Goal: Check status: Check status

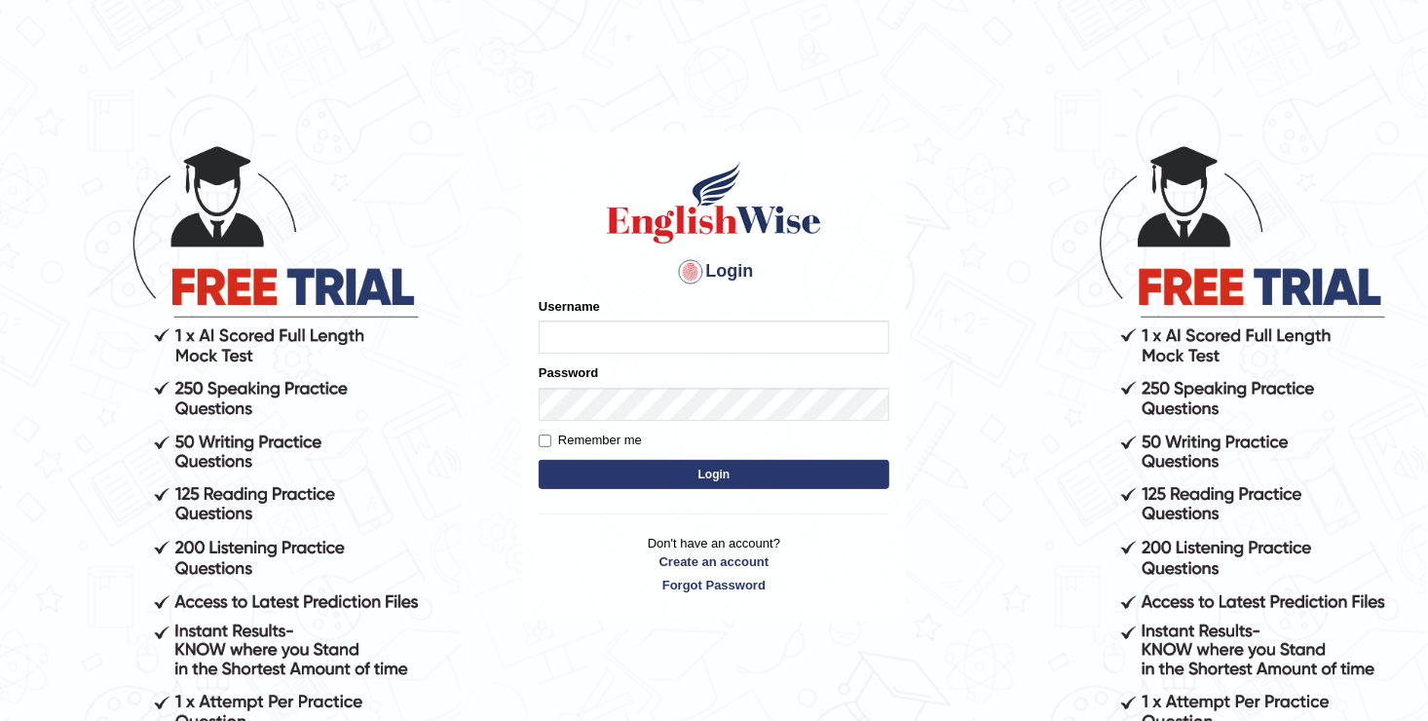
type input "[DEMOGRAPHIC_DATA]"
click at [622, 477] on button "Login" at bounding box center [714, 474] width 351 height 29
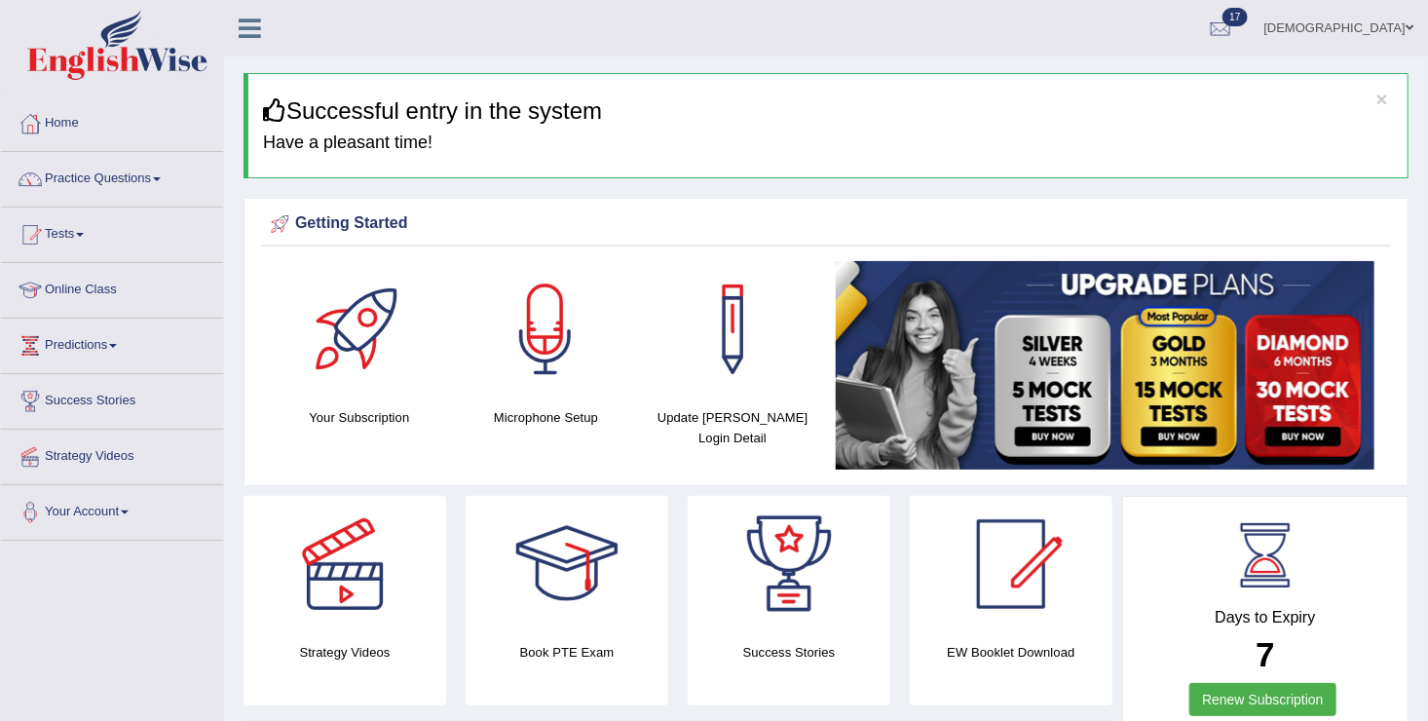
click at [79, 165] on link "Practice Questions" at bounding box center [112, 176] width 222 height 49
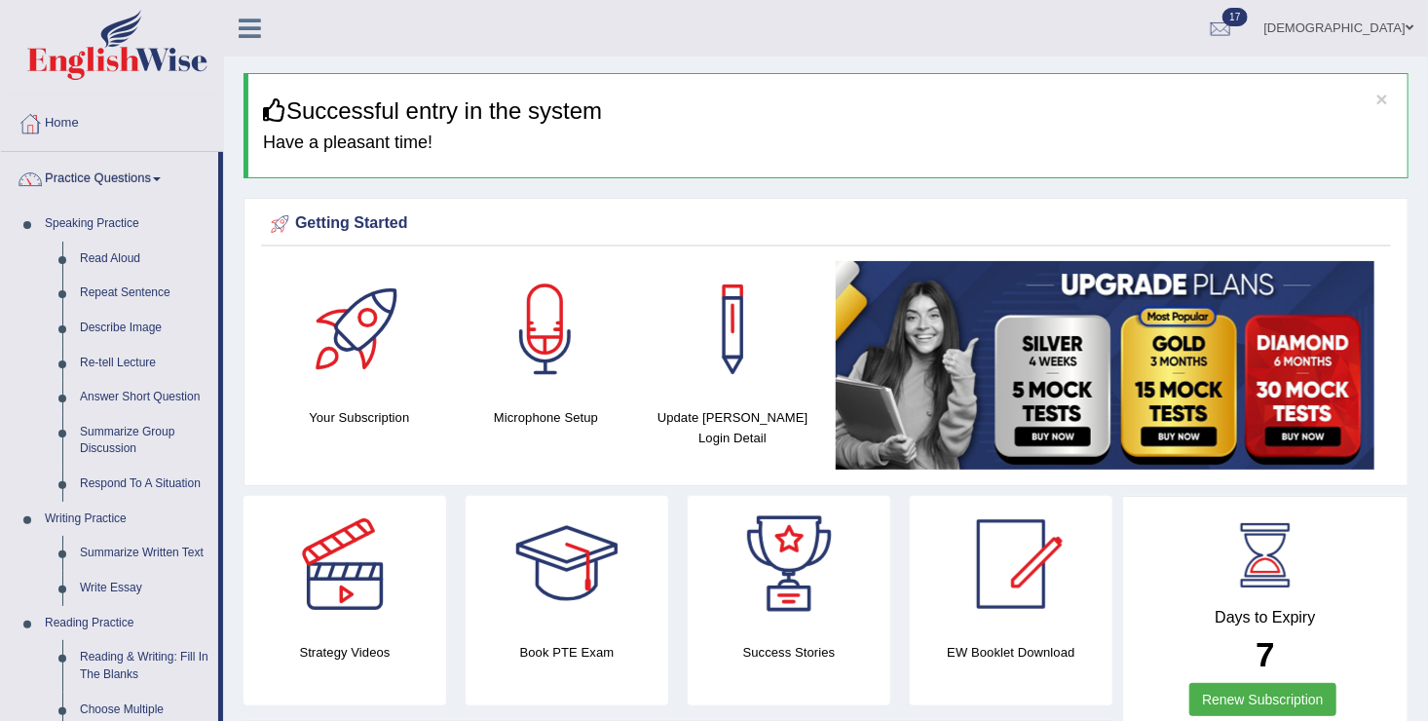
click at [79, 165] on link "Practice Questions" at bounding box center [109, 176] width 217 height 49
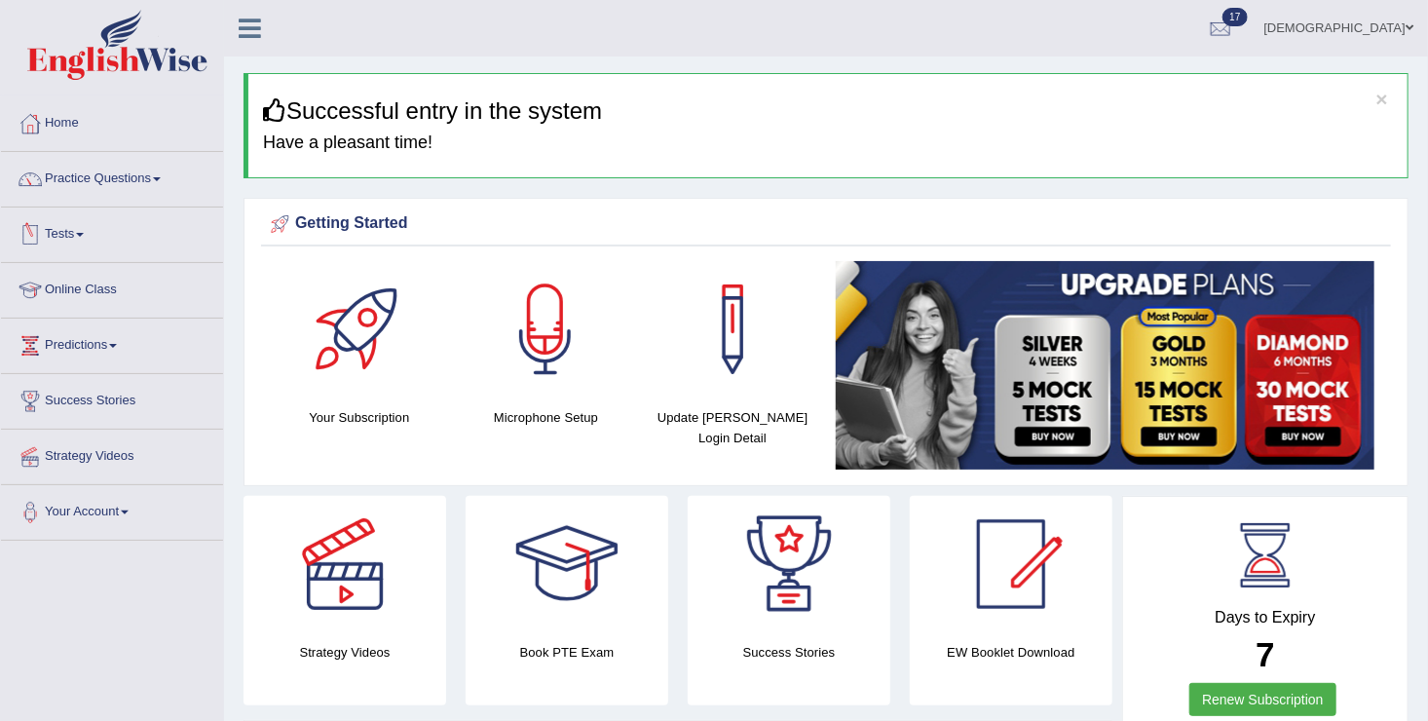
click at [59, 238] on link "Tests" at bounding box center [112, 231] width 222 height 49
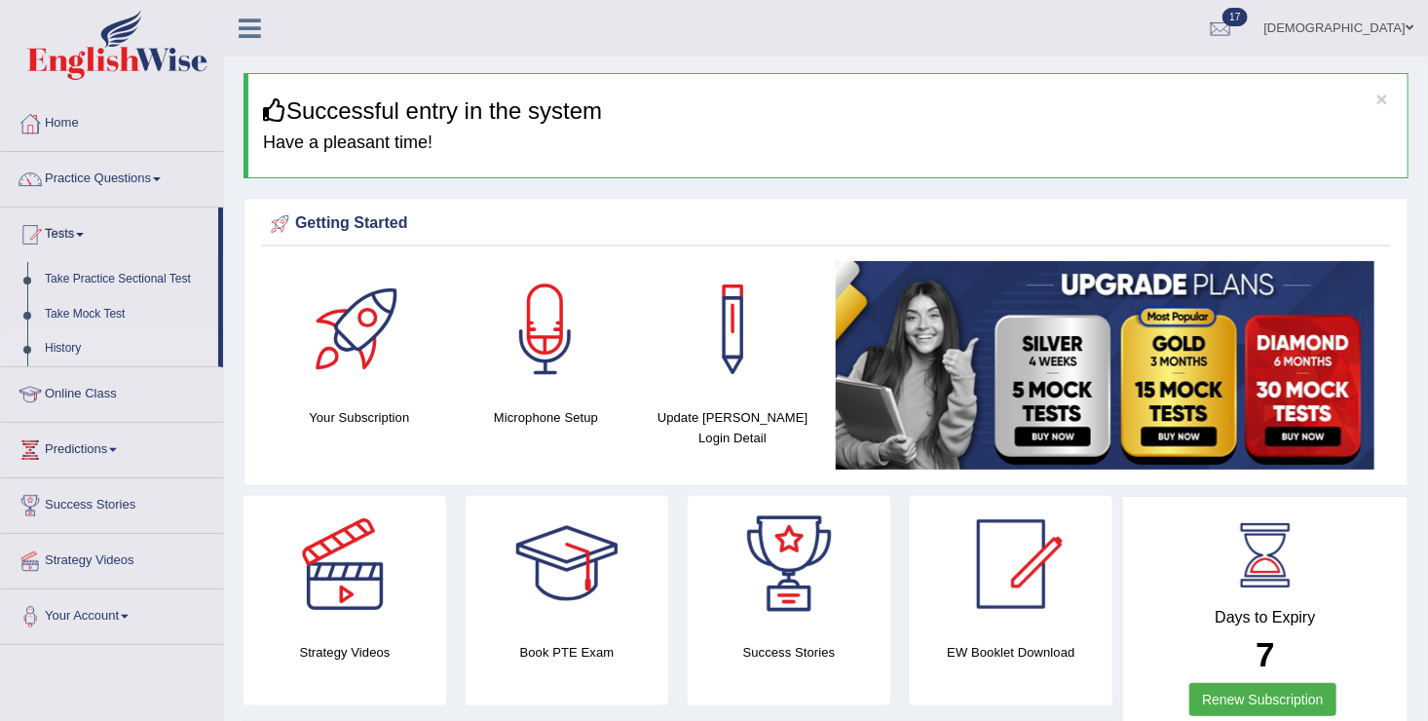
click at [58, 343] on link "History" at bounding box center [127, 348] width 182 height 35
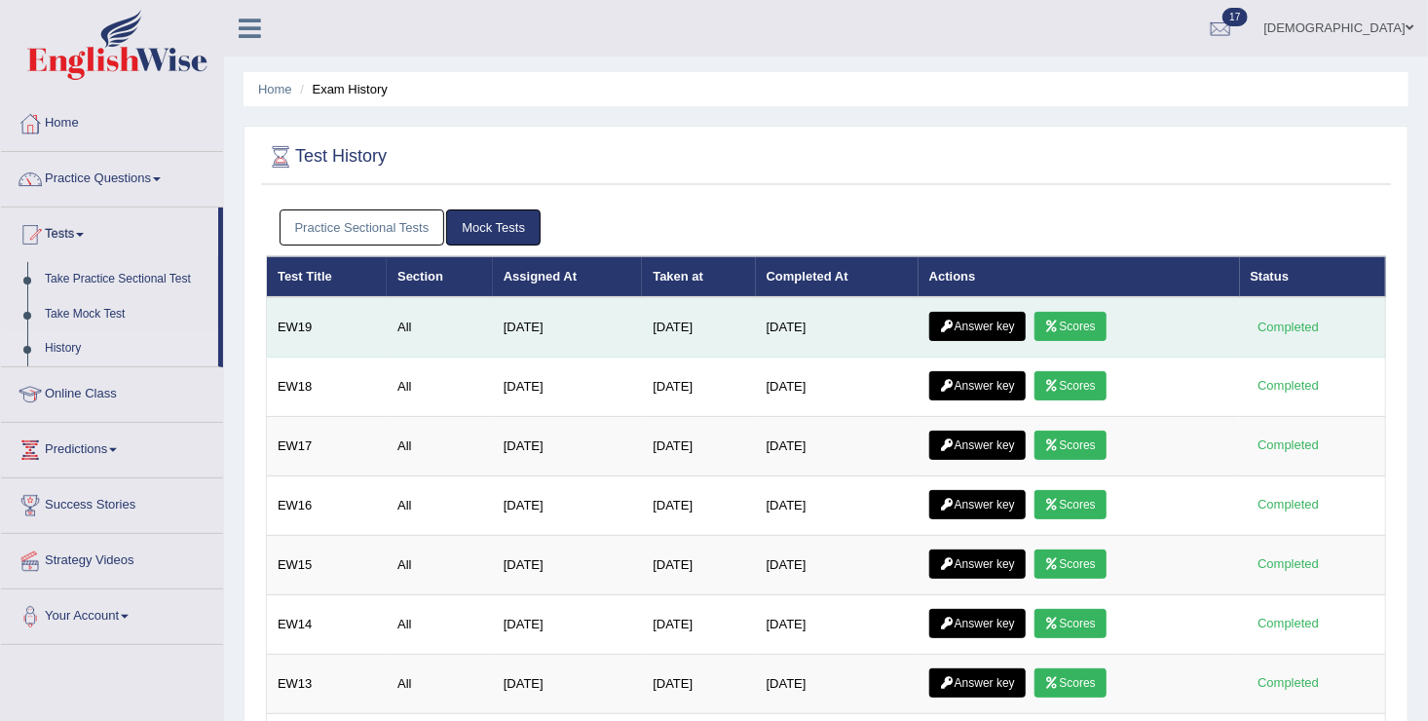
click at [1084, 329] on link "Scores" at bounding box center [1071, 326] width 72 height 29
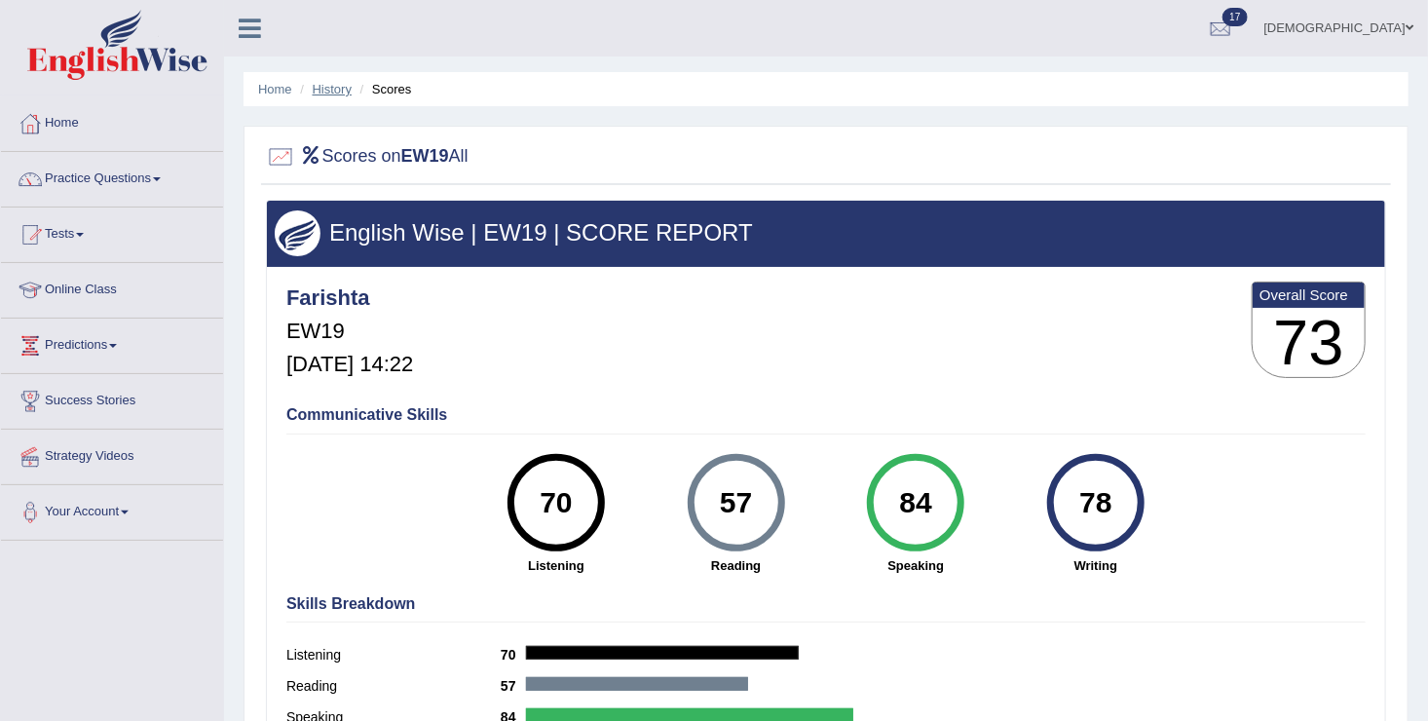
click at [339, 88] on link "History" at bounding box center [332, 89] width 39 height 15
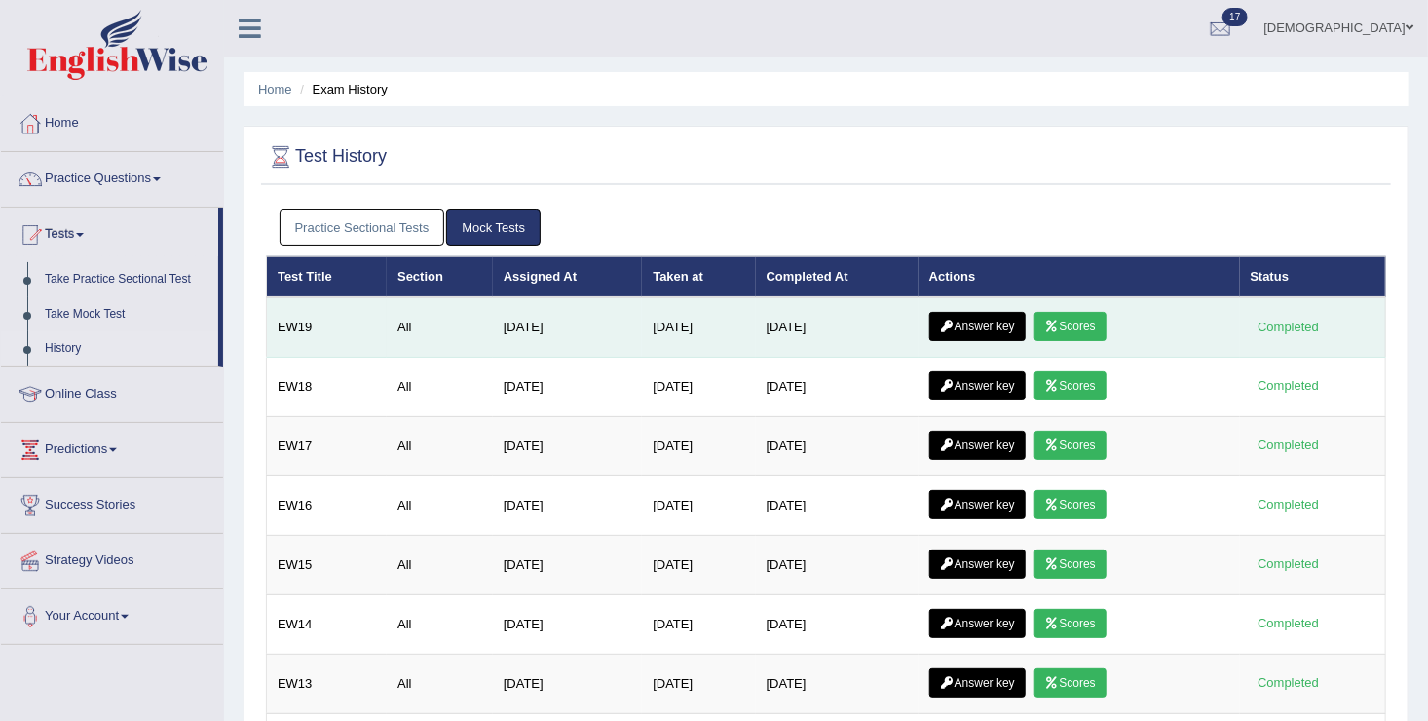
click at [1007, 327] on link "Answer key" at bounding box center [977, 326] width 96 height 29
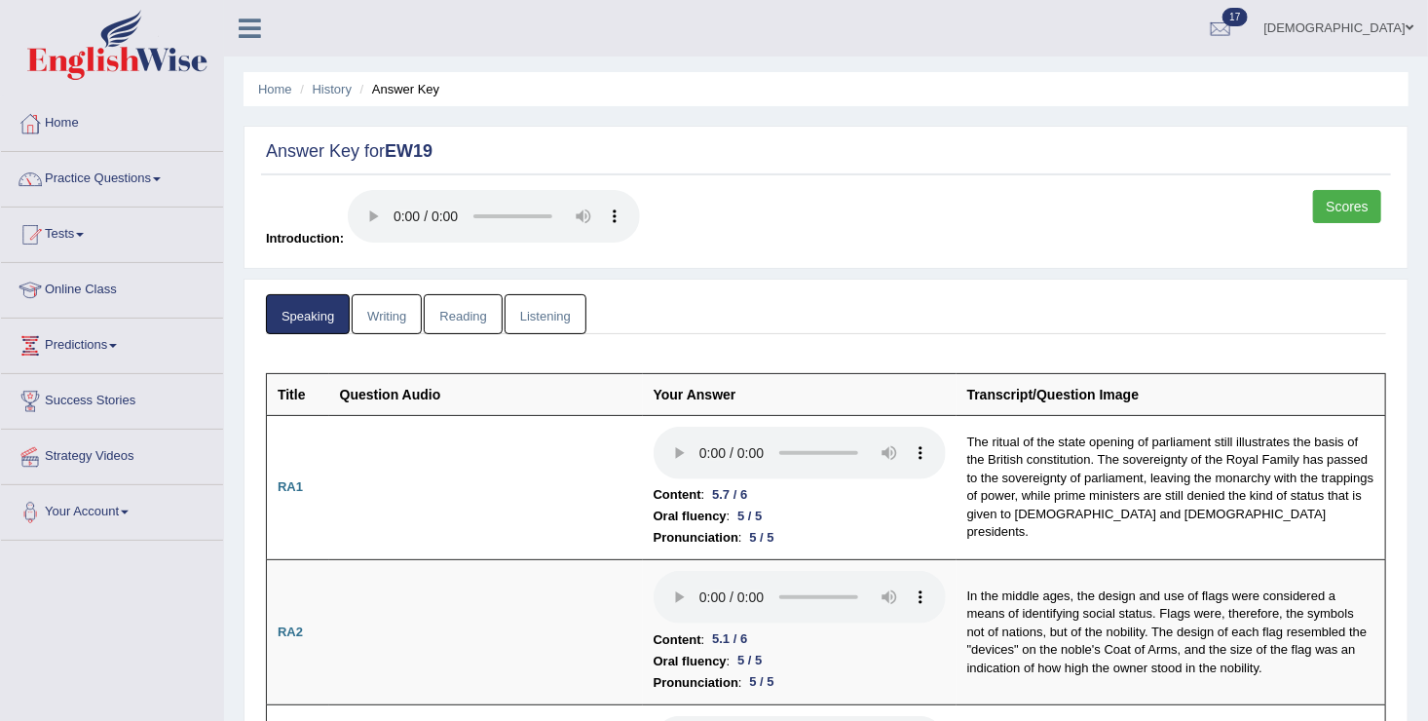
click at [386, 311] on link "Writing" at bounding box center [387, 314] width 70 height 40
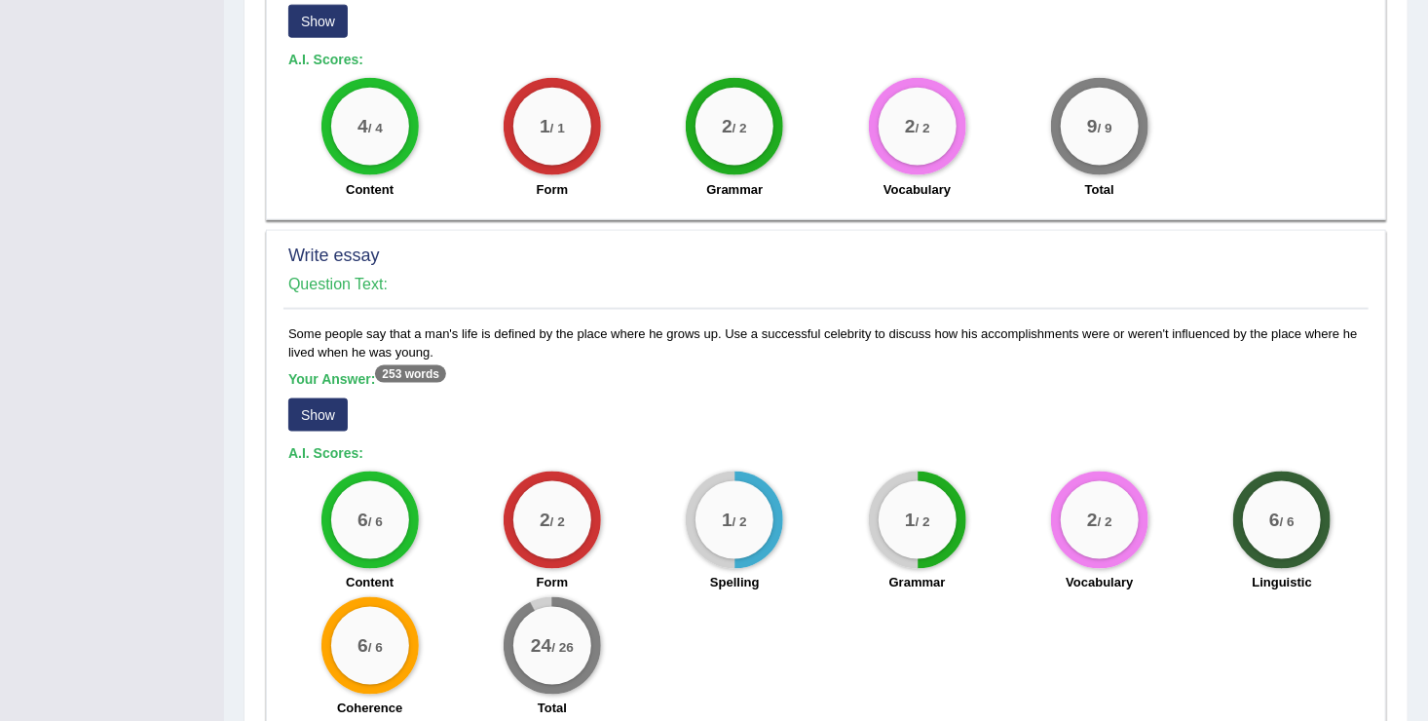
scroll to position [1352, 0]
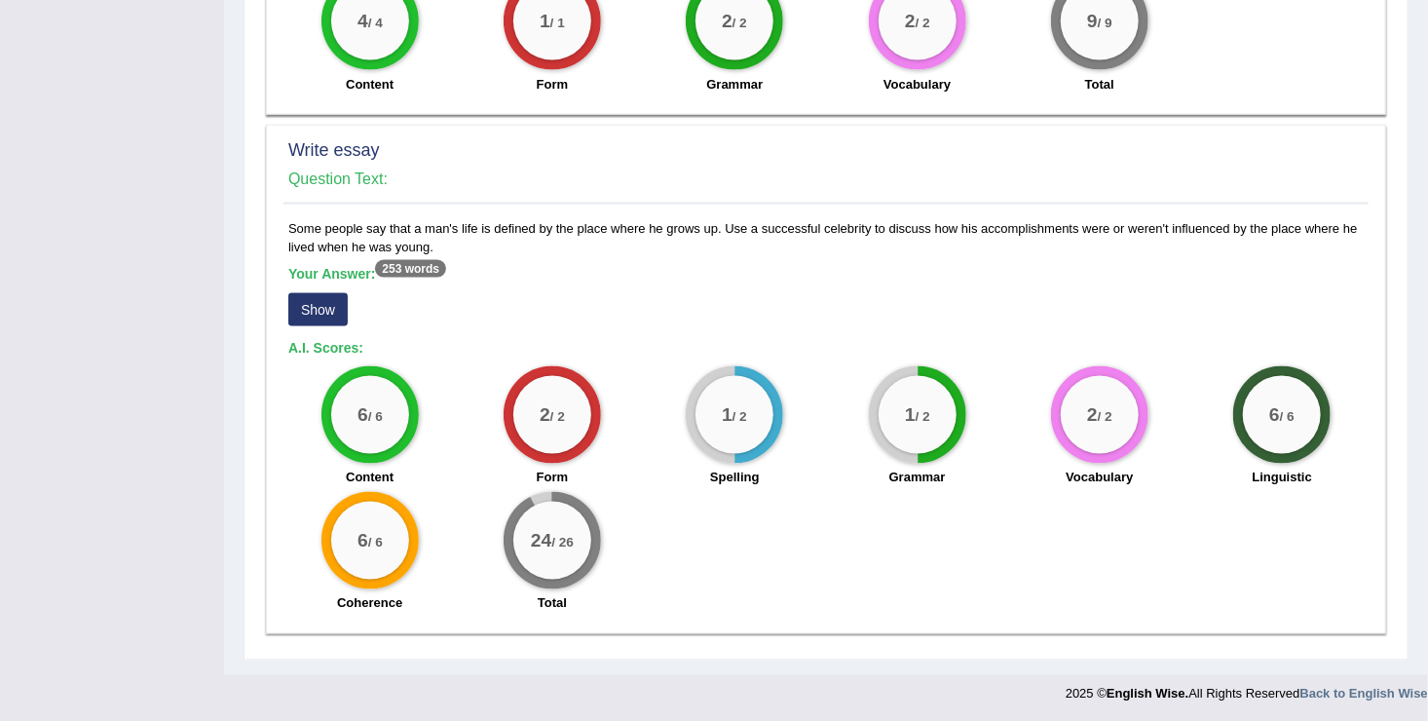
click at [328, 299] on button "Show" at bounding box center [317, 309] width 59 height 33
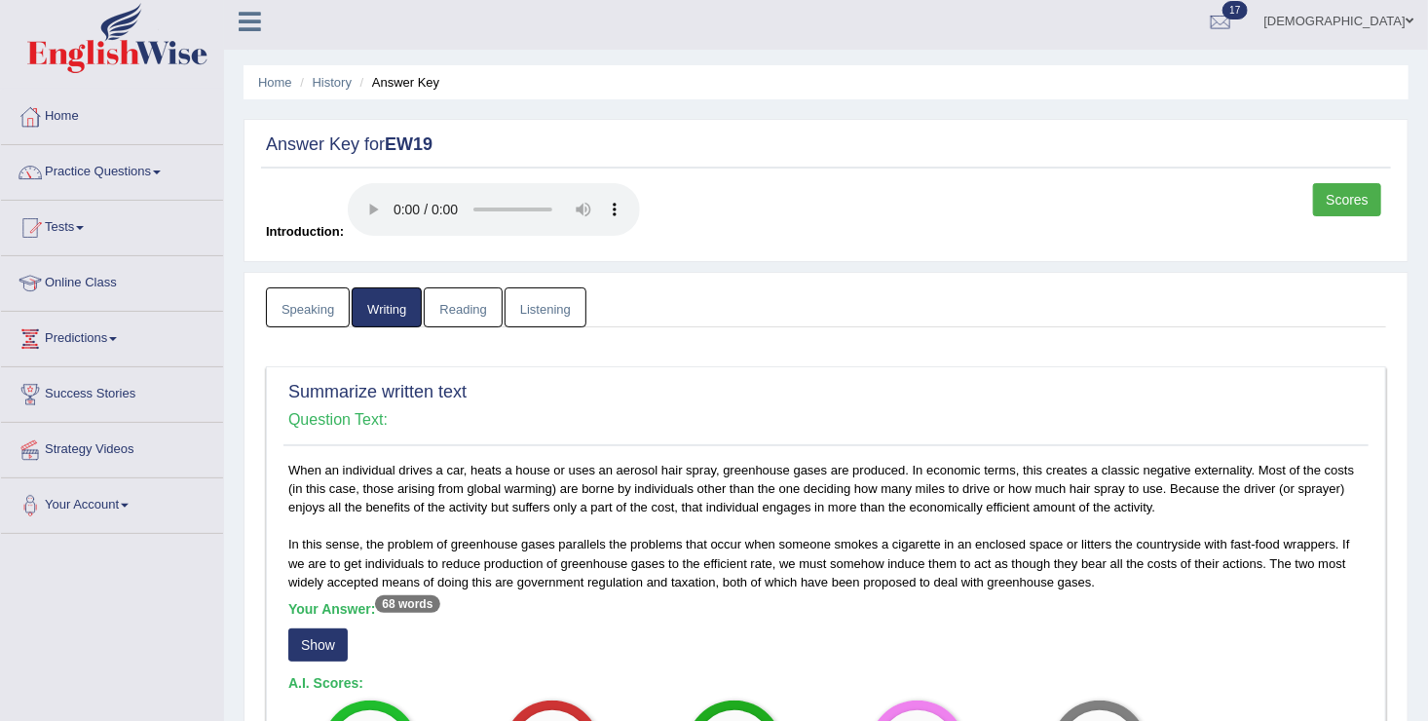
scroll to position [0, 0]
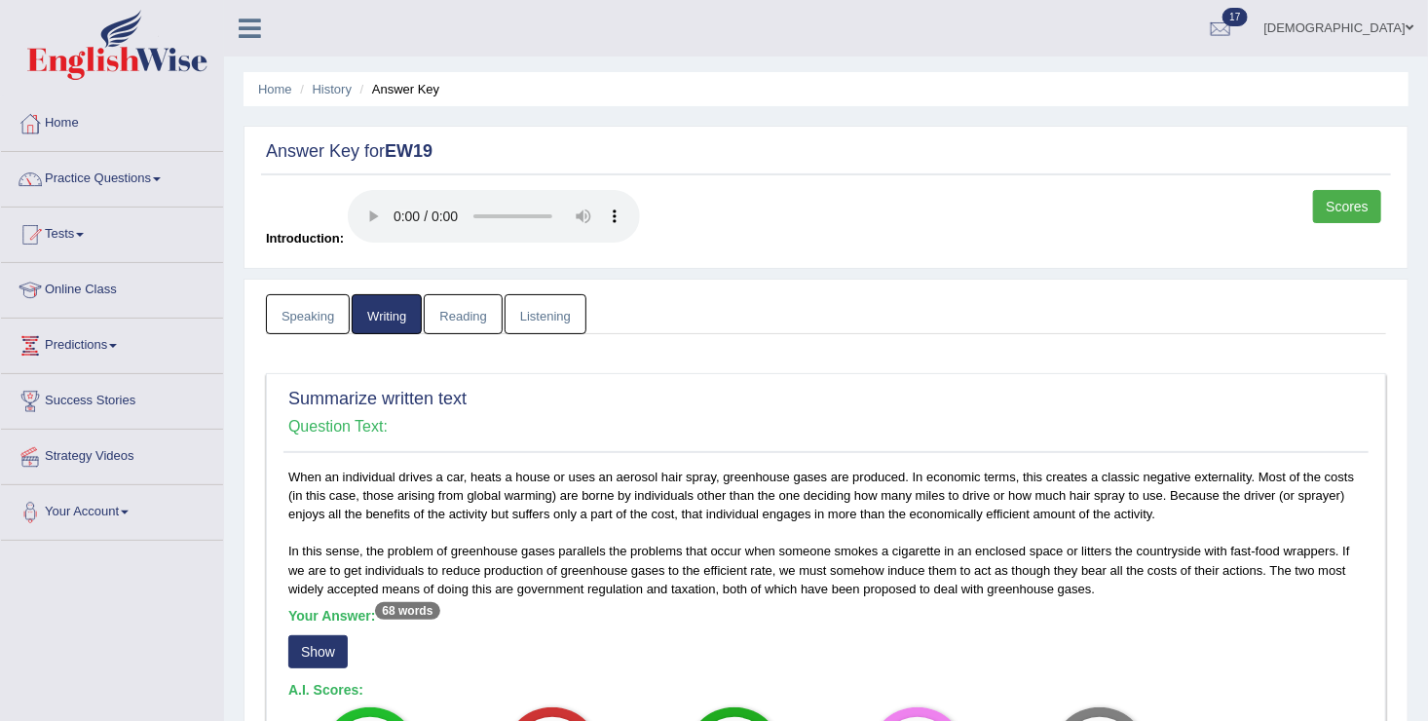
click at [460, 322] on link "Reading" at bounding box center [463, 314] width 78 height 40
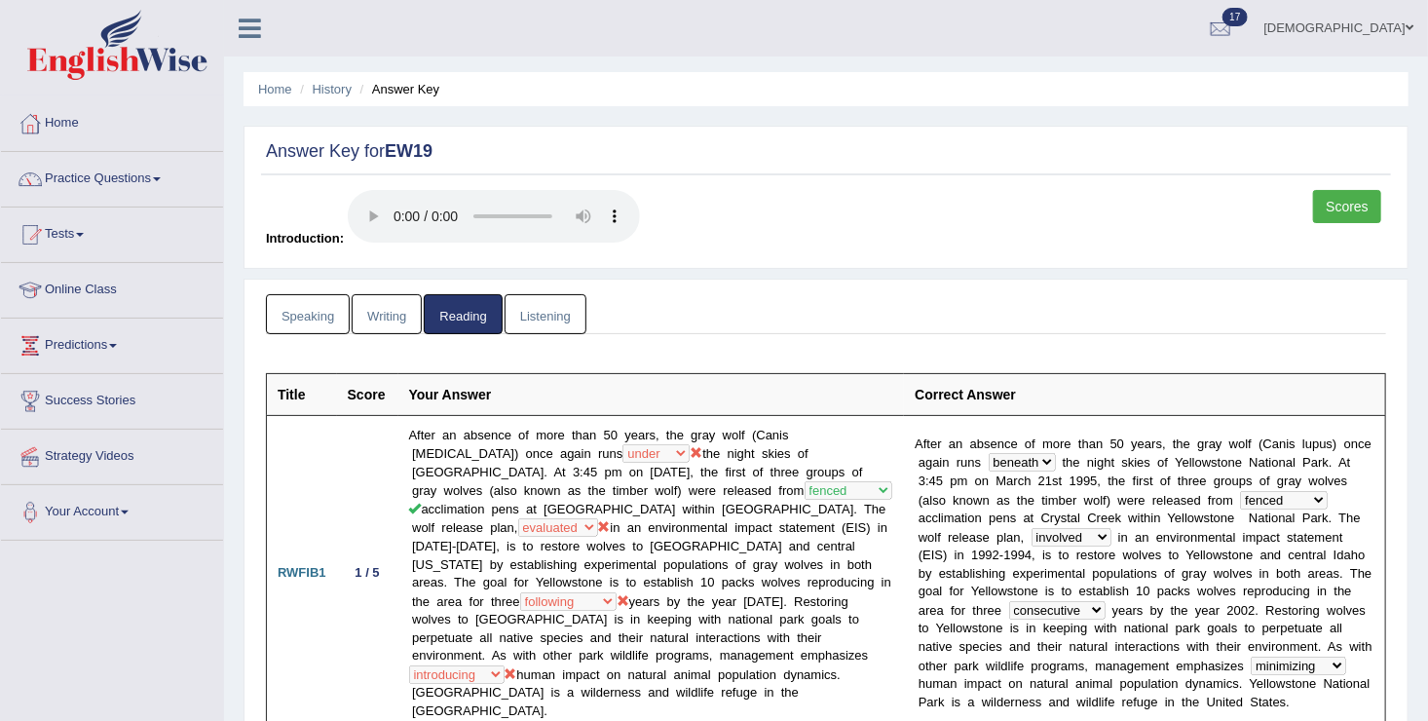
drag, startPoint x: 475, startPoint y: 86, endPoint x: 1061, endPoint y: 146, distance: 588.6
click at [1061, 146] on h2 "Answer Key for EW19" at bounding box center [826, 151] width 1120 height 19
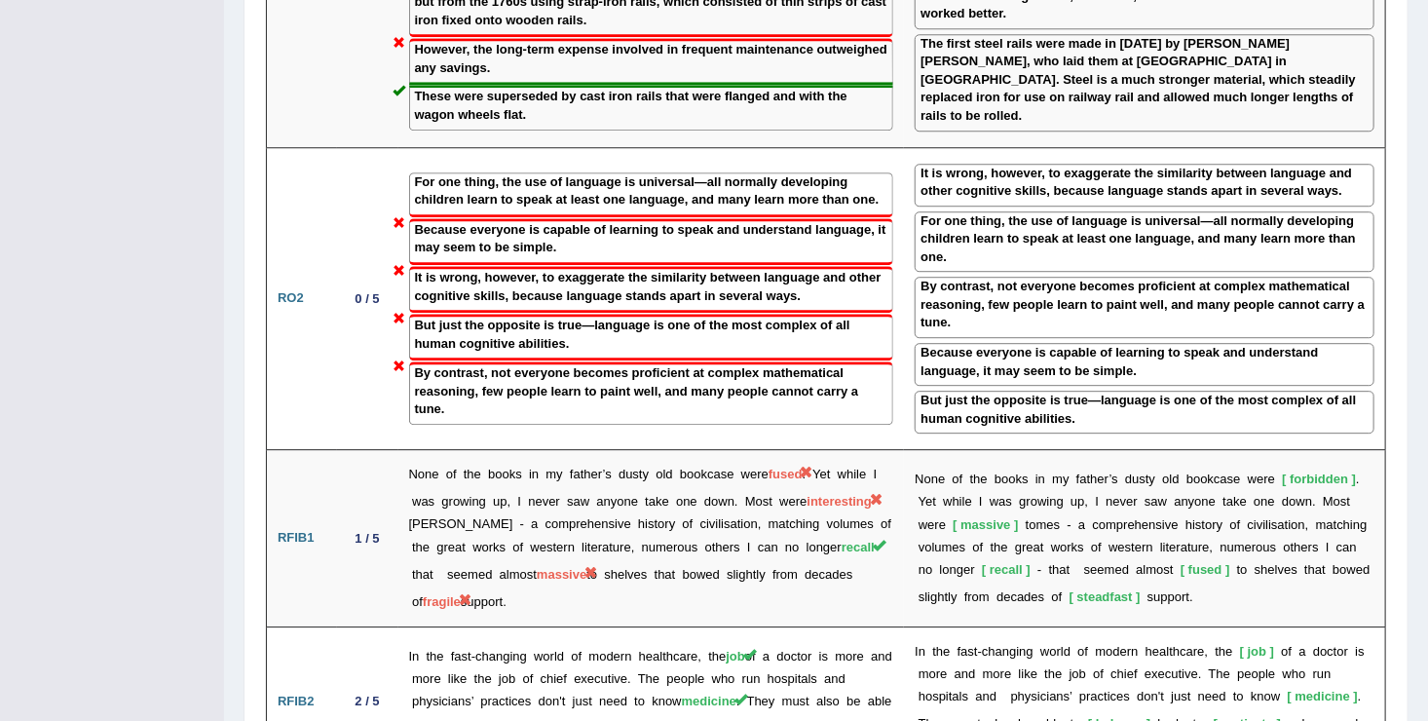
scroll to position [2561, 0]
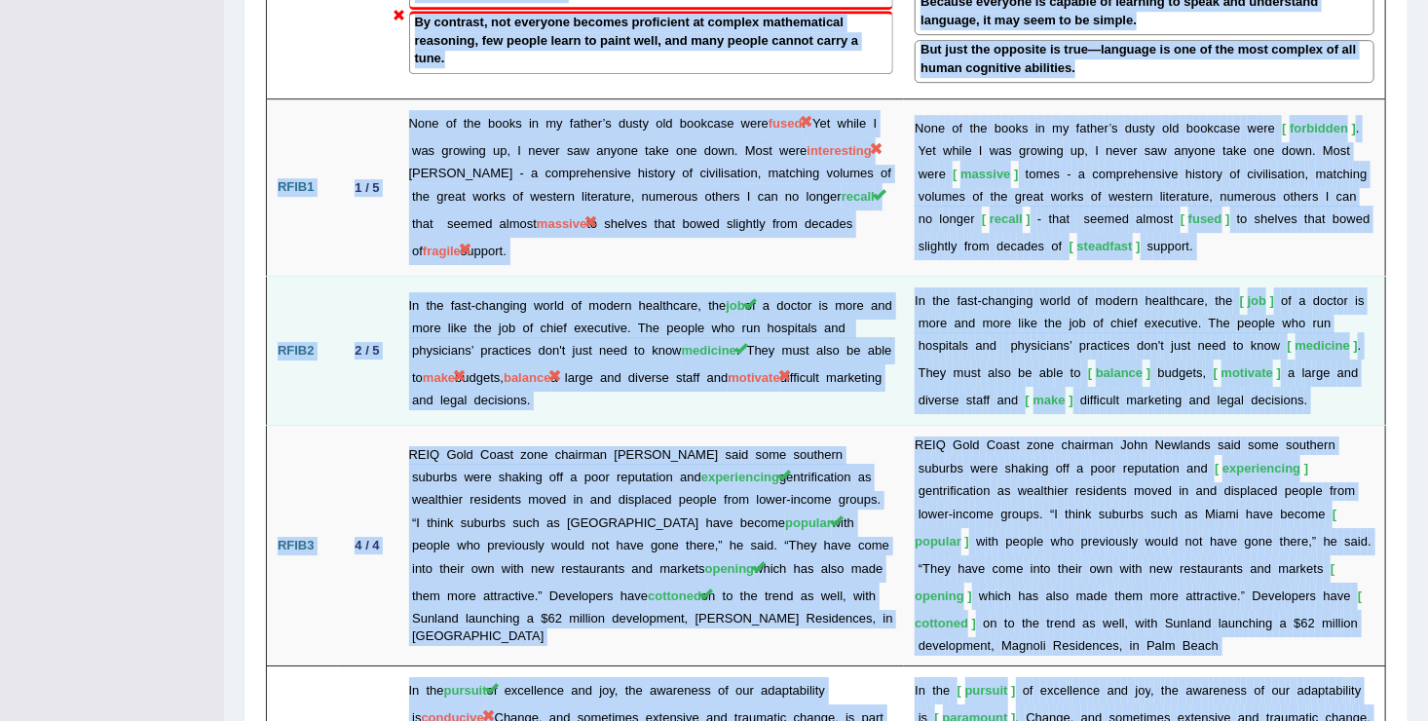
scroll to position [2914, 0]
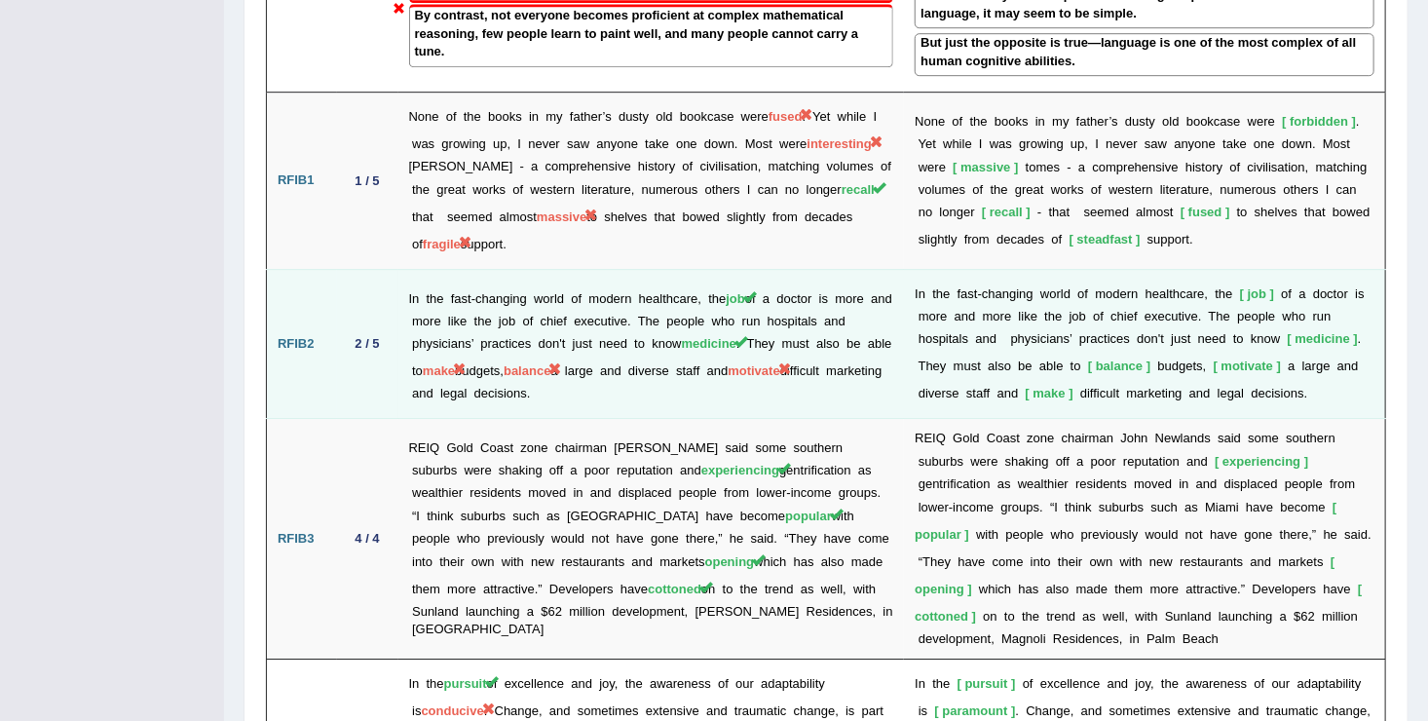
click at [1364, 448] on td "R E I Q G o l d C o a s t z o n e c h a i r m a n J o h n N e w l a n d s s a i…" at bounding box center [1144, 539] width 481 height 241
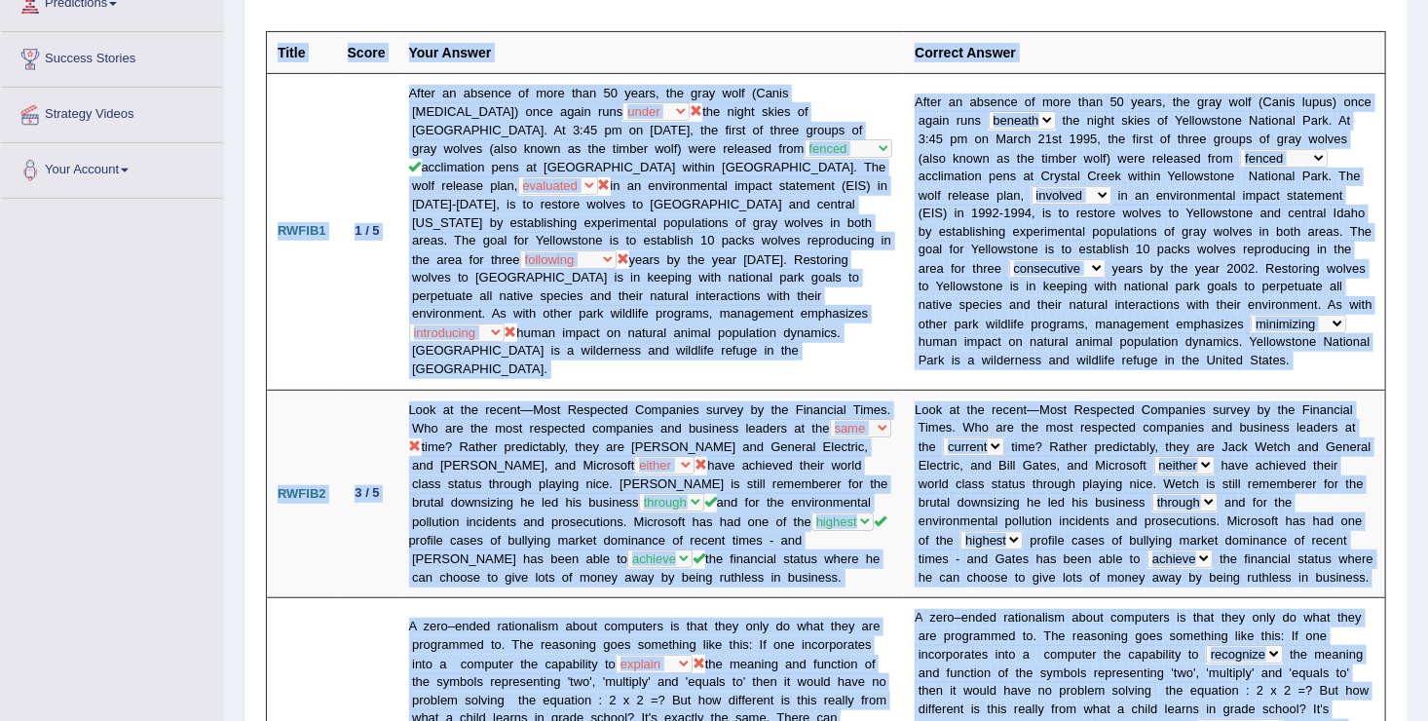
scroll to position [320, 0]
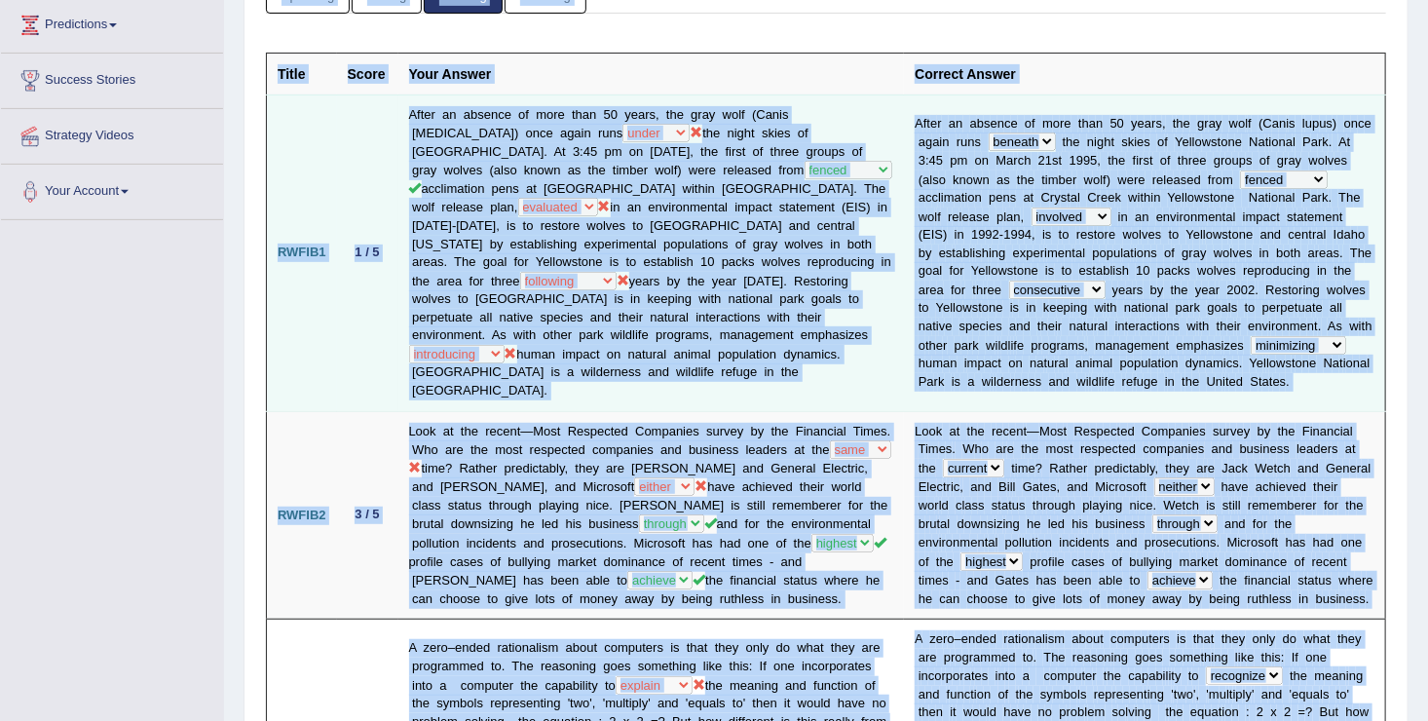
click at [988, 573] on b "d" at bounding box center [984, 580] width 7 height 15
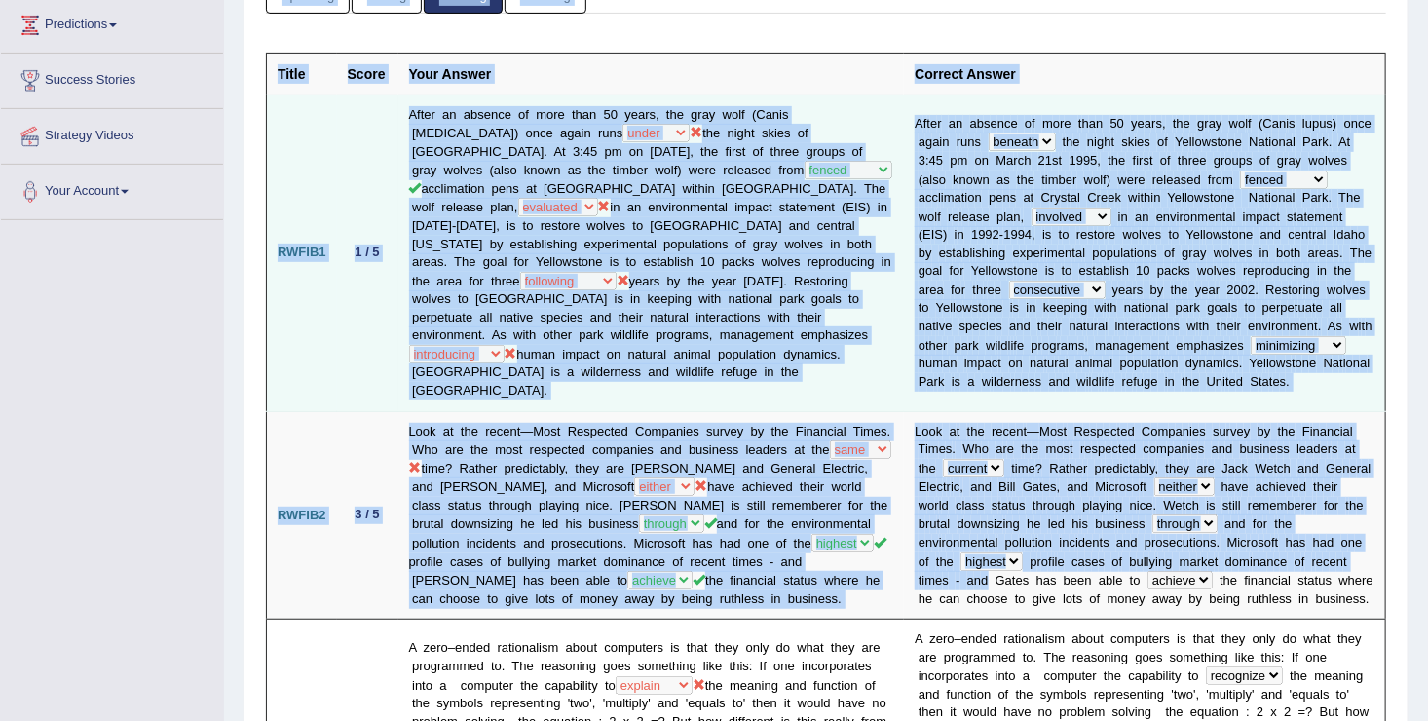
click at [1352, 499] on td "L o o k a t t h e r e c e n t — M o s t R e s p e c t e d C o m p a n i e s s u…" at bounding box center [1144, 515] width 481 height 208
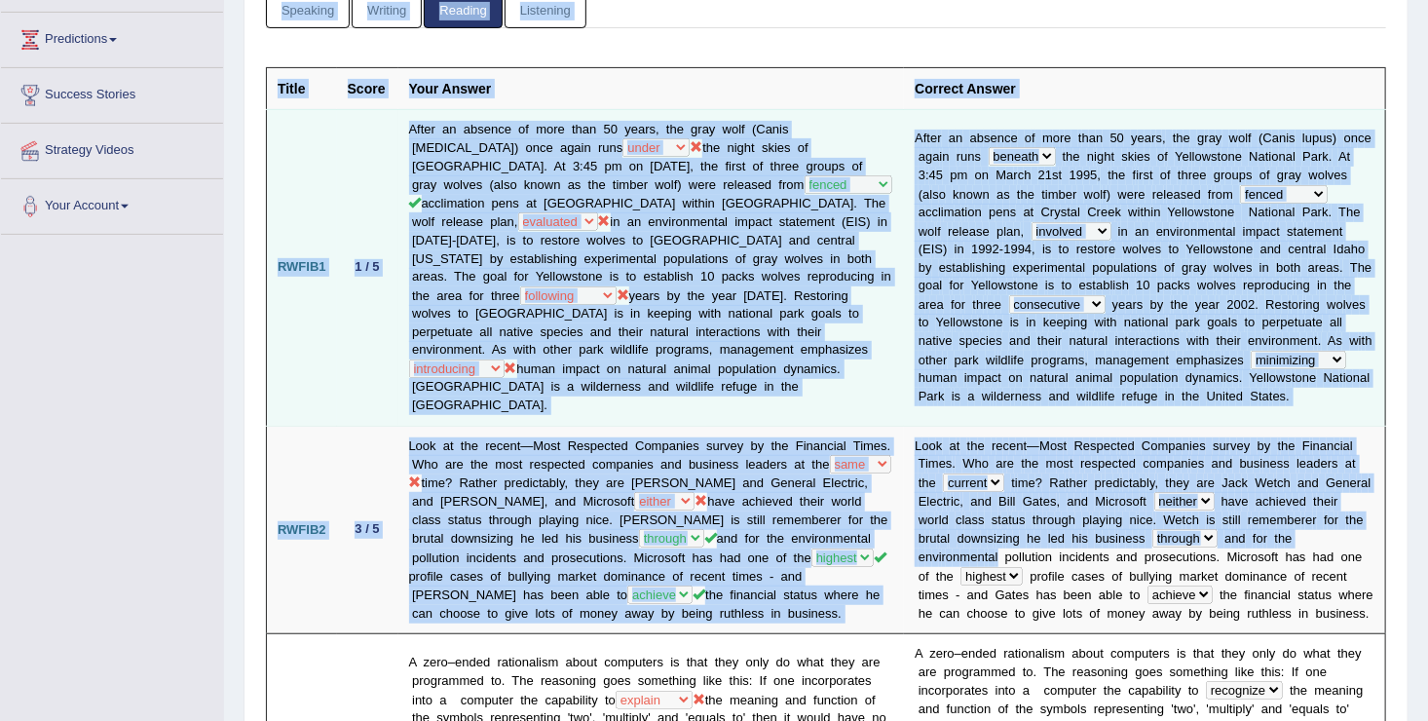
scroll to position [0, 0]
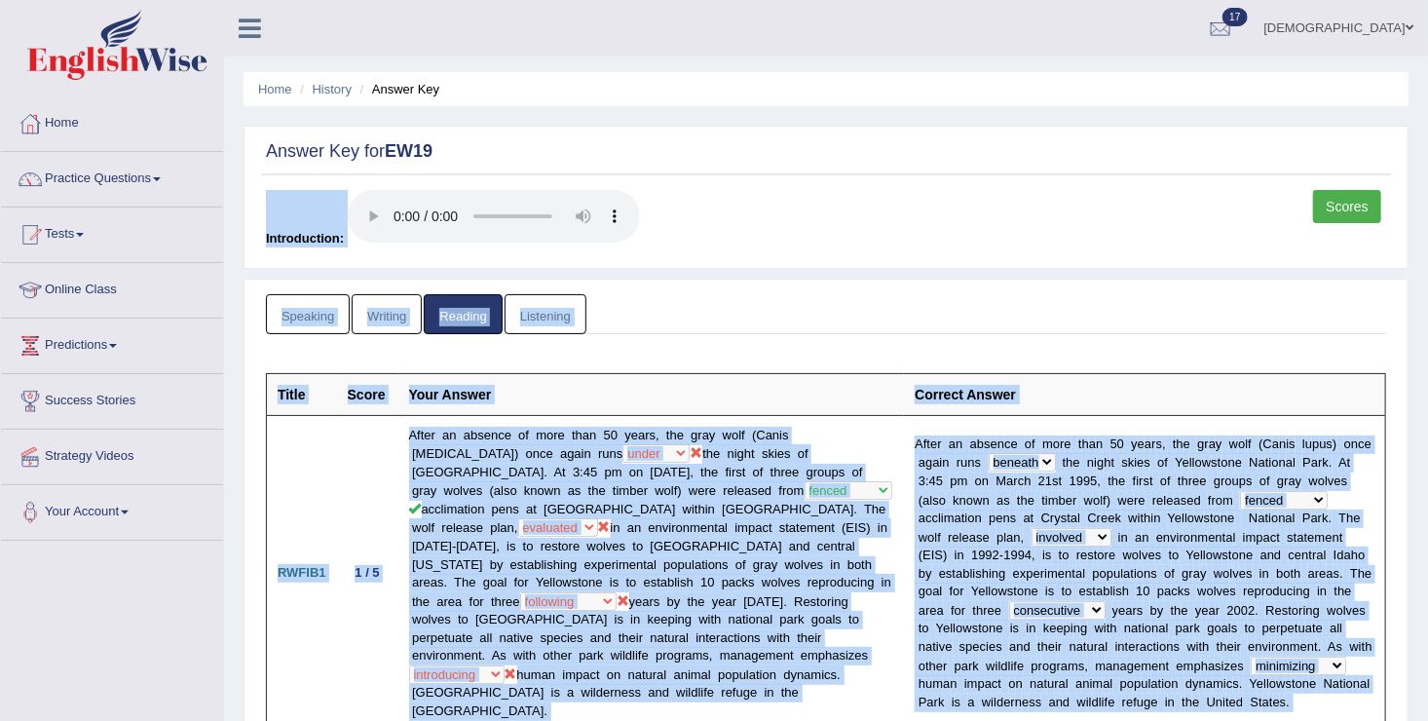
click at [1177, 331] on ul "Speaking Writing Reading Listening" at bounding box center [826, 314] width 1120 height 40
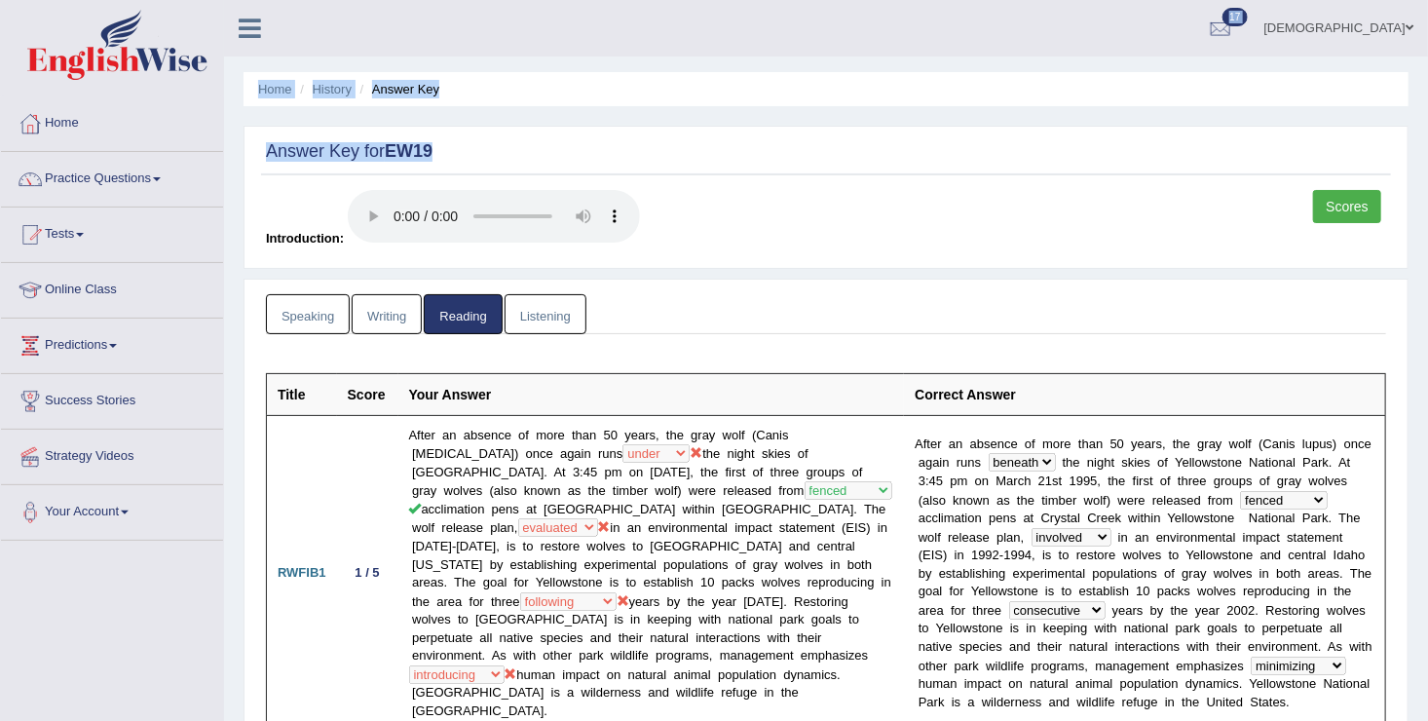
click at [1028, 43] on ul "farishta Toggle navigation Username: farishta Access Type: Online Subscription:…" at bounding box center [1006, 28] width 843 height 56
click at [547, 319] on link "Listening" at bounding box center [546, 314] width 82 height 40
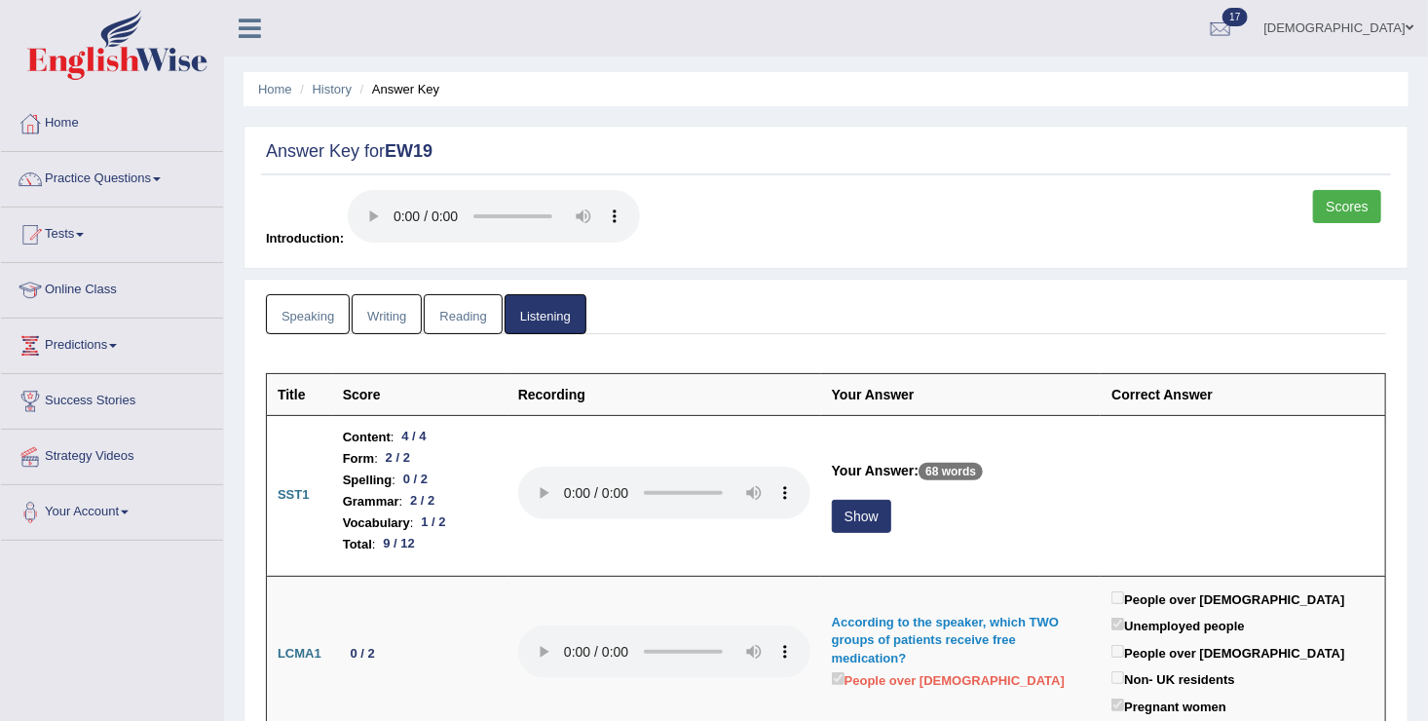
click at [1347, 209] on link "Scores" at bounding box center [1347, 206] width 68 height 33
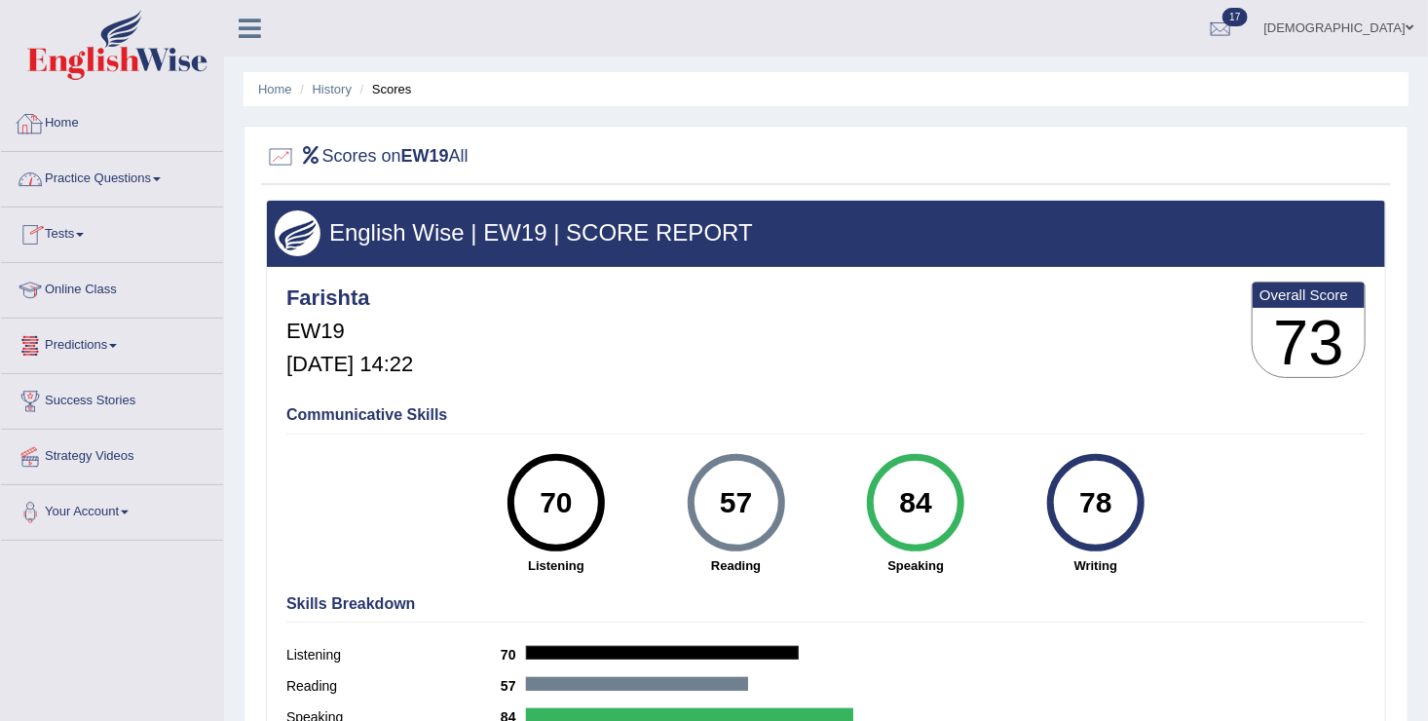
click at [67, 132] on link "Home" at bounding box center [112, 120] width 222 height 49
